Goal: Find contact information: Find contact information

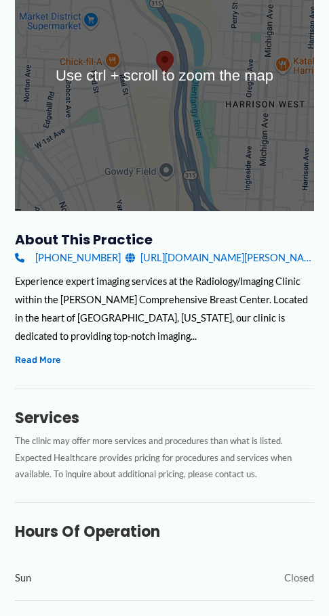
scroll to position [339, 0]
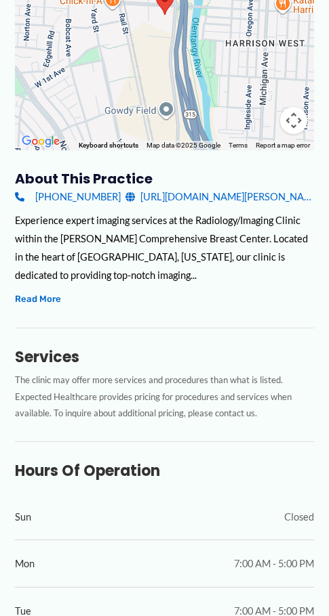
drag, startPoint x: 105, startPoint y: 193, endPoint x: 103, endPoint y: 201, distance: 7.7
click at [103, 201] on div "[PHONE_NUMBER] [URL][DOMAIN_NAME][PERSON_NAME]" at bounding box center [164, 197] width 298 height 18
copy link "[PHONE_NUMBER]"
